Goal: Task Accomplishment & Management: Use online tool/utility

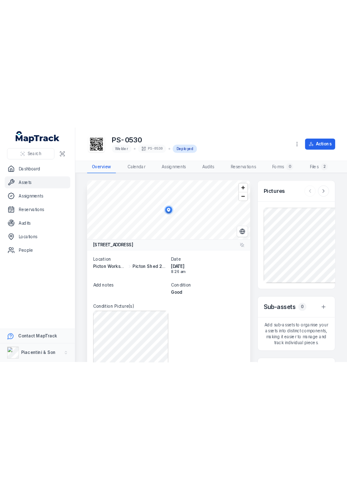
scroll to position [315, 0]
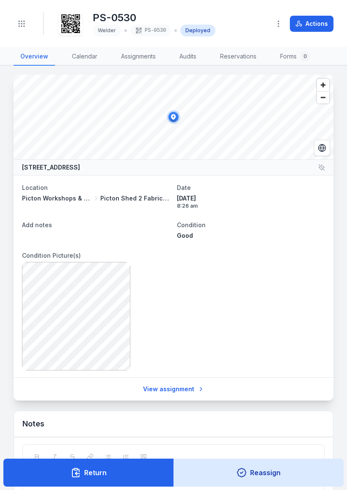
click at [29, 22] on button "Toggle Navigation" at bounding box center [22, 24] width 16 height 16
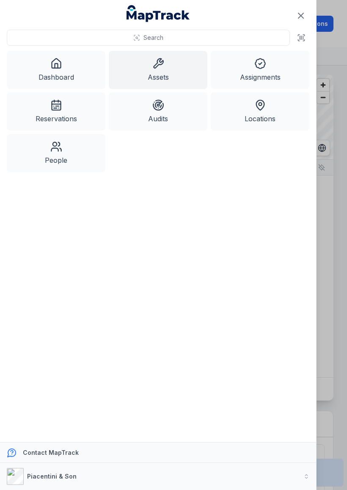
click at [60, 63] on icon at bounding box center [56, 64] width 12 height 12
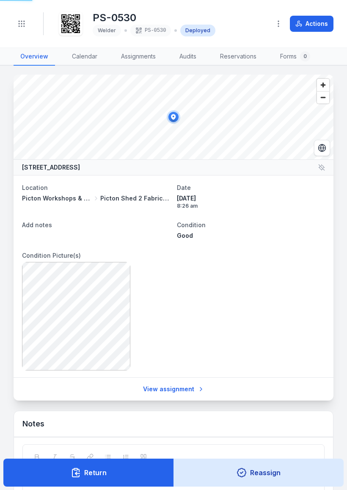
click at [18, 19] on button "Toggle Navigation" at bounding box center [22, 24] width 16 height 16
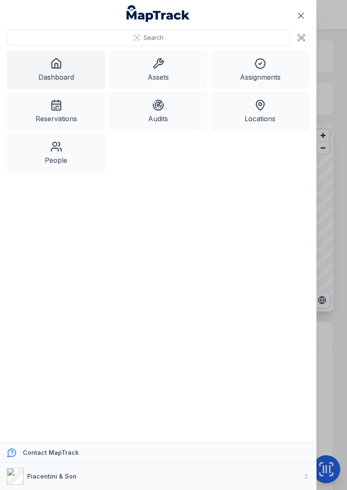
click at [304, 11] on icon "Close navigation" at bounding box center [301, 16] width 10 height 10
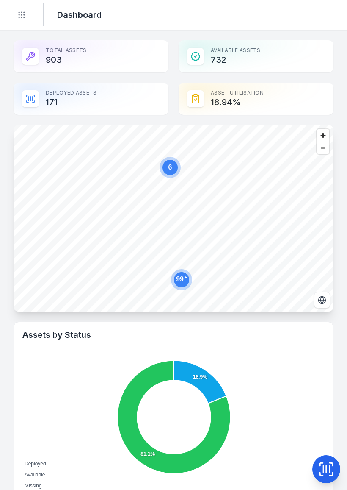
click at [327, 337] on button at bounding box center [327, 469] width 28 height 28
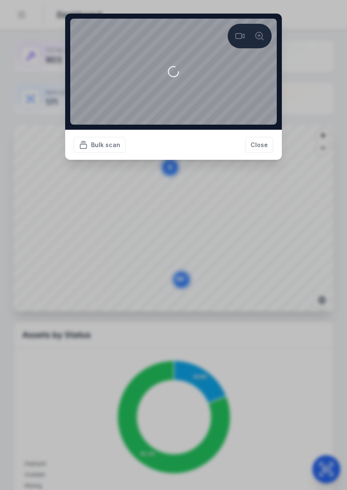
click at [258, 160] on div "Bulk scan Close" at bounding box center [173, 145] width 217 height 30
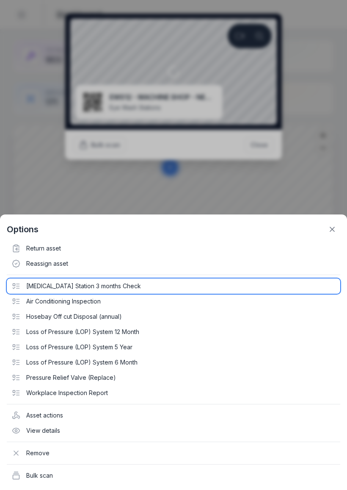
click at [73, 279] on div "[MEDICAL_DATA] Station 3 months Check" at bounding box center [174, 285] width 334 height 15
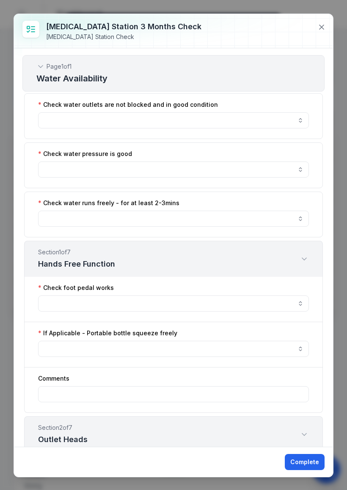
scroll to position [50, 0]
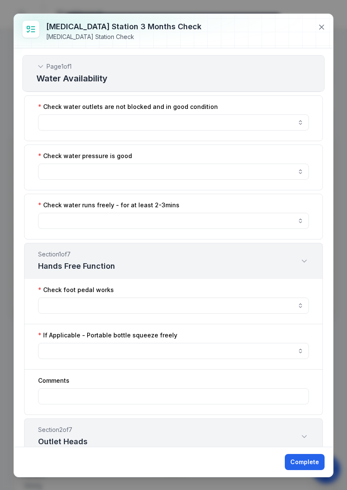
click at [108, 169] on button "button" at bounding box center [173, 171] width 271 height 16
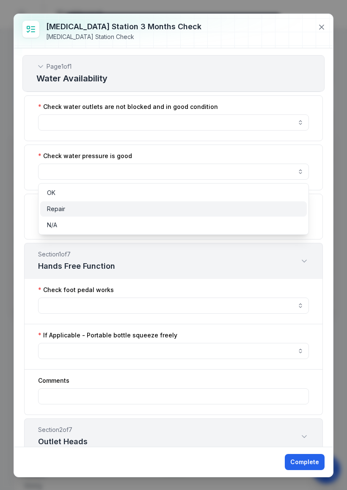
click at [67, 206] on div "Repair" at bounding box center [173, 209] width 253 height 8
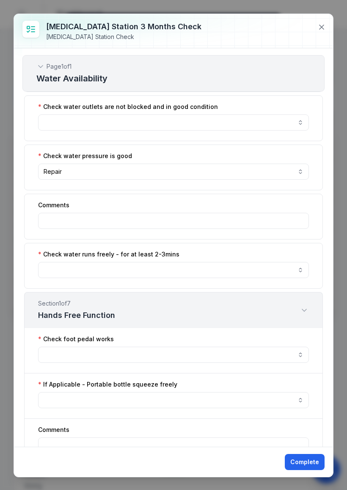
click at [182, 175] on button "Repair ******" at bounding box center [173, 171] width 271 height 16
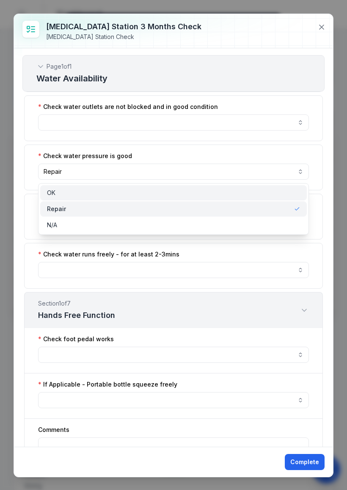
click at [133, 191] on div "OK" at bounding box center [173, 192] width 253 height 8
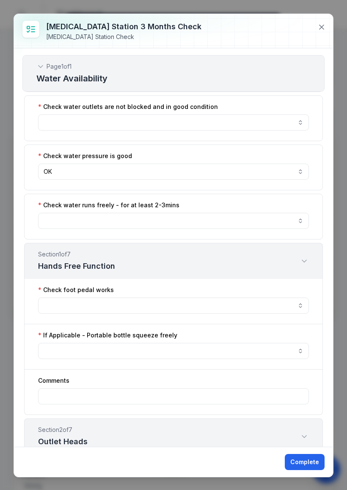
click at [324, 19] on button at bounding box center [322, 27] width 16 height 16
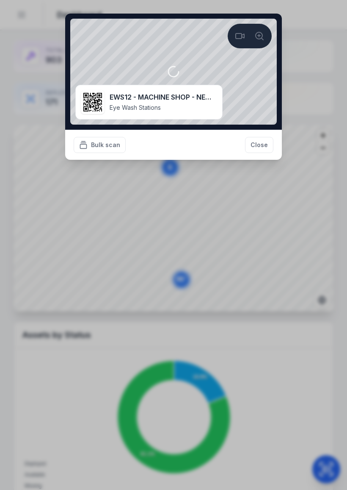
click at [263, 144] on button "Close" at bounding box center [259, 145] width 28 height 16
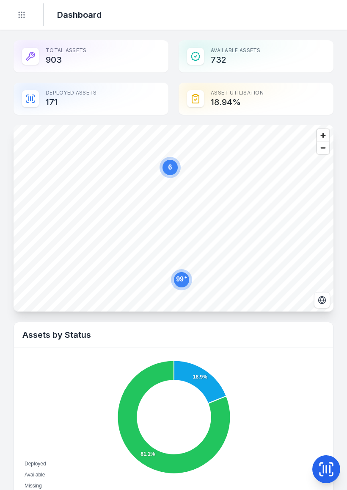
click at [338, 337] on button at bounding box center [327, 469] width 28 height 28
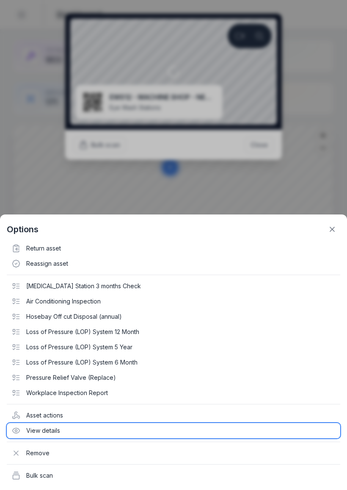
click at [62, 337] on div "View details" at bounding box center [174, 430] width 334 height 15
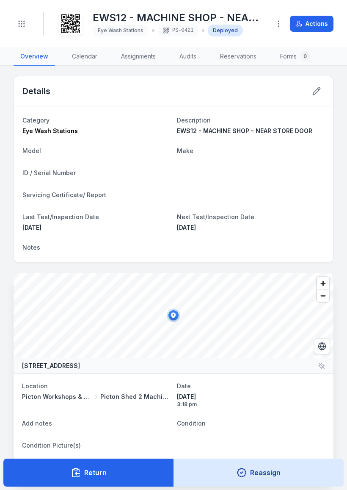
click at [296, 57] on link "Forms 0" at bounding box center [296, 57] width 44 height 18
